Goal: Task Accomplishment & Management: Manage account settings

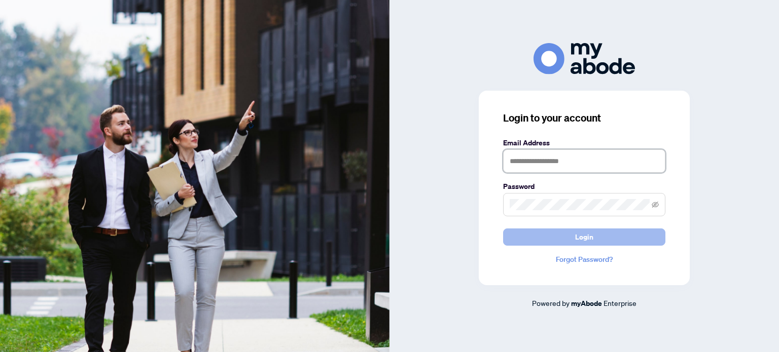
type input "**********"
click at [591, 236] on span "Login" at bounding box center [584, 237] width 18 height 16
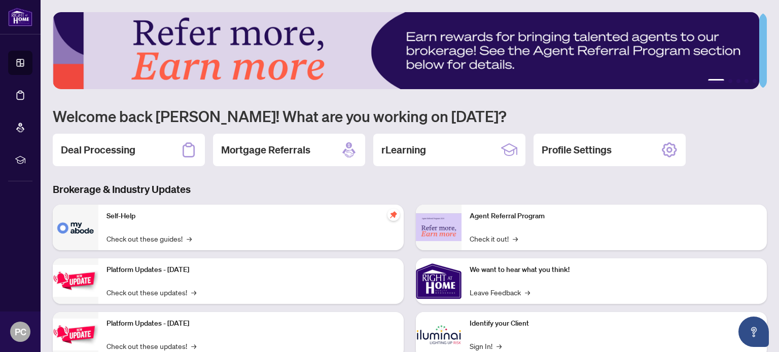
click at [86, 150] on h2 "Deal Processing" at bounding box center [98, 150] width 75 height 14
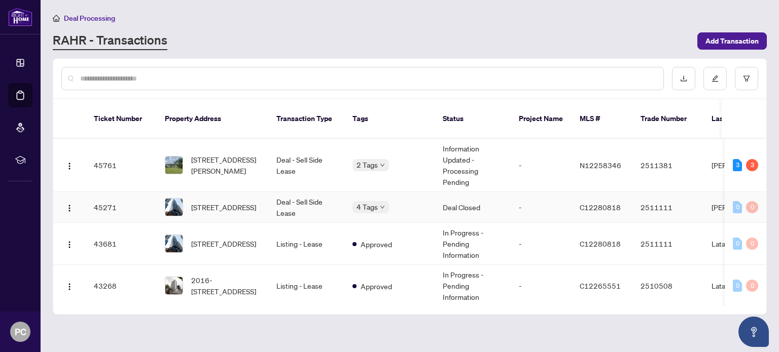
click at [649, 196] on td "2511111" at bounding box center [667, 207] width 71 height 31
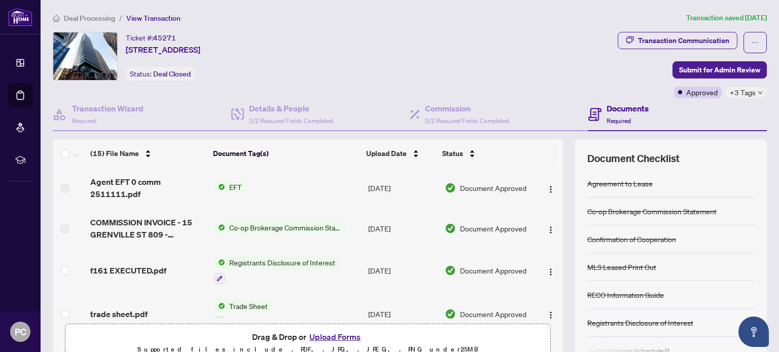
scroll to position [51, 0]
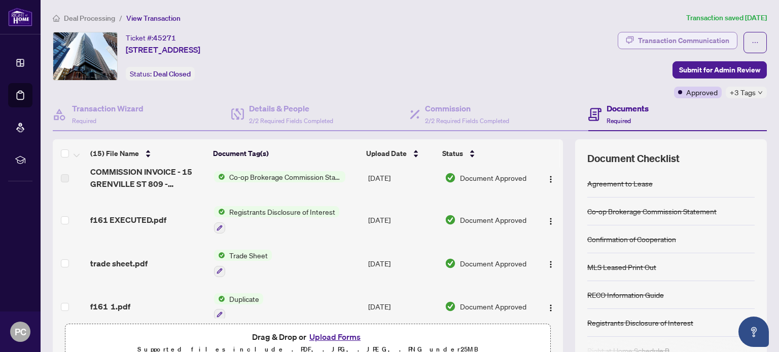
click at [665, 41] on div "Transaction Communication" at bounding box center [683, 40] width 91 height 16
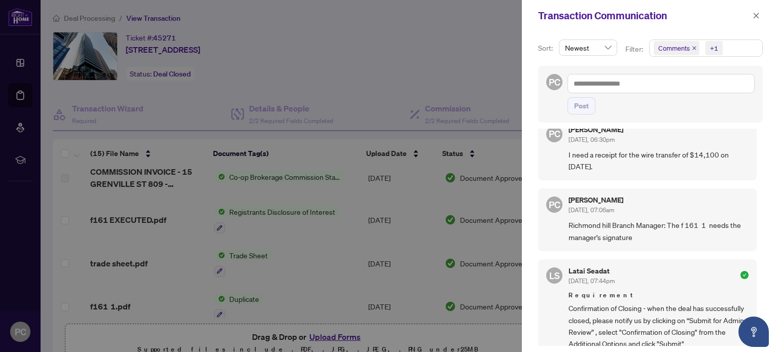
scroll to position [304, 0]
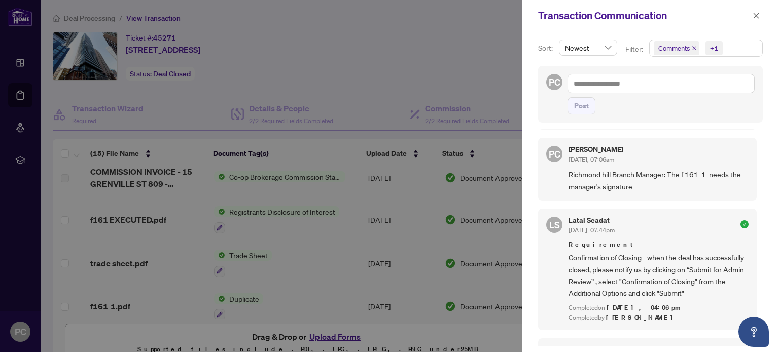
click at [487, 59] on div at bounding box center [389, 176] width 779 height 352
click at [426, 59] on div at bounding box center [389, 176] width 779 height 352
click at [441, 71] on div at bounding box center [389, 176] width 779 height 352
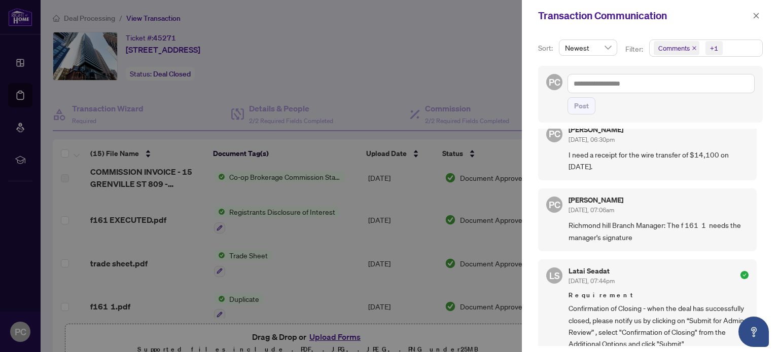
scroll to position [203, 0]
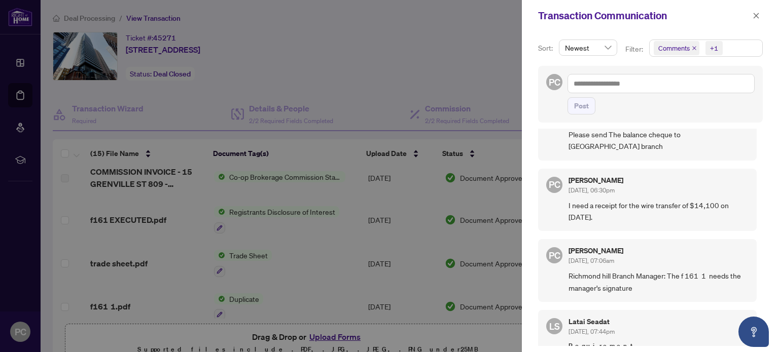
click at [446, 71] on div at bounding box center [389, 176] width 779 height 352
click at [757, 16] on icon "close" at bounding box center [755, 15] width 7 height 7
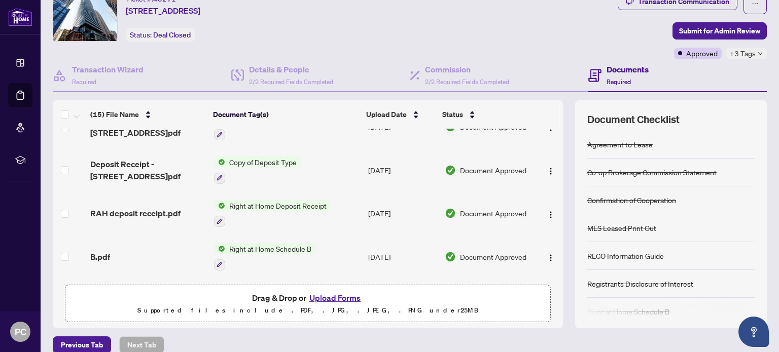
scroll to position [0, 0]
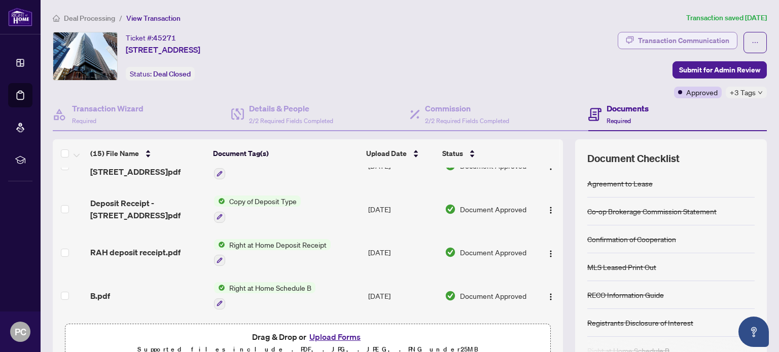
click at [682, 40] on div "Transaction Communication" at bounding box center [683, 40] width 91 height 16
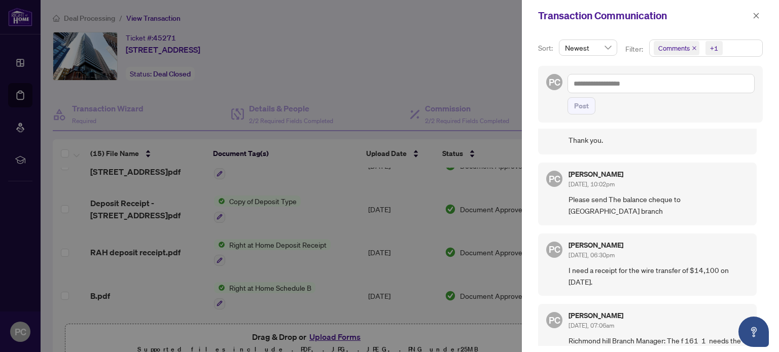
scroll to position [152, 0]
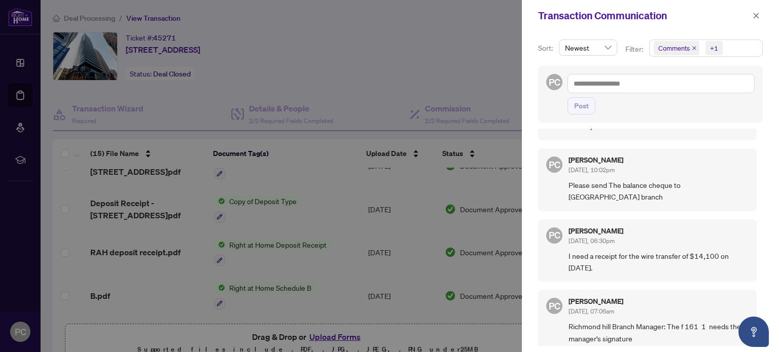
click at [403, 37] on div at bounding box center [389, 176] width 779 height 352
click at [759, 18] on icon "close" at bounding box center [755, 15] width 7 height 7
